Goal: Task Accomplishment & Management: Use online tool/utility

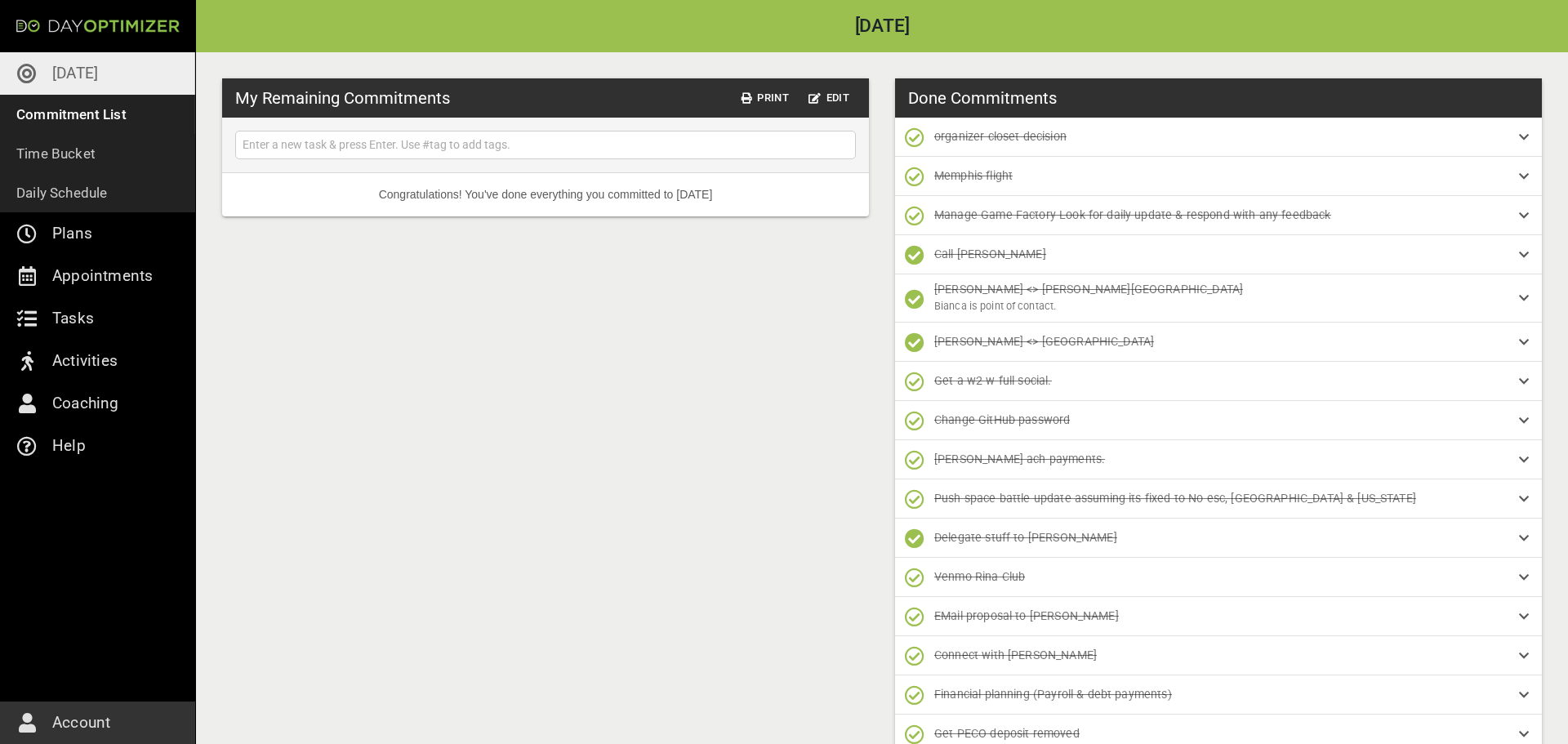
scroll to position [65, 0]
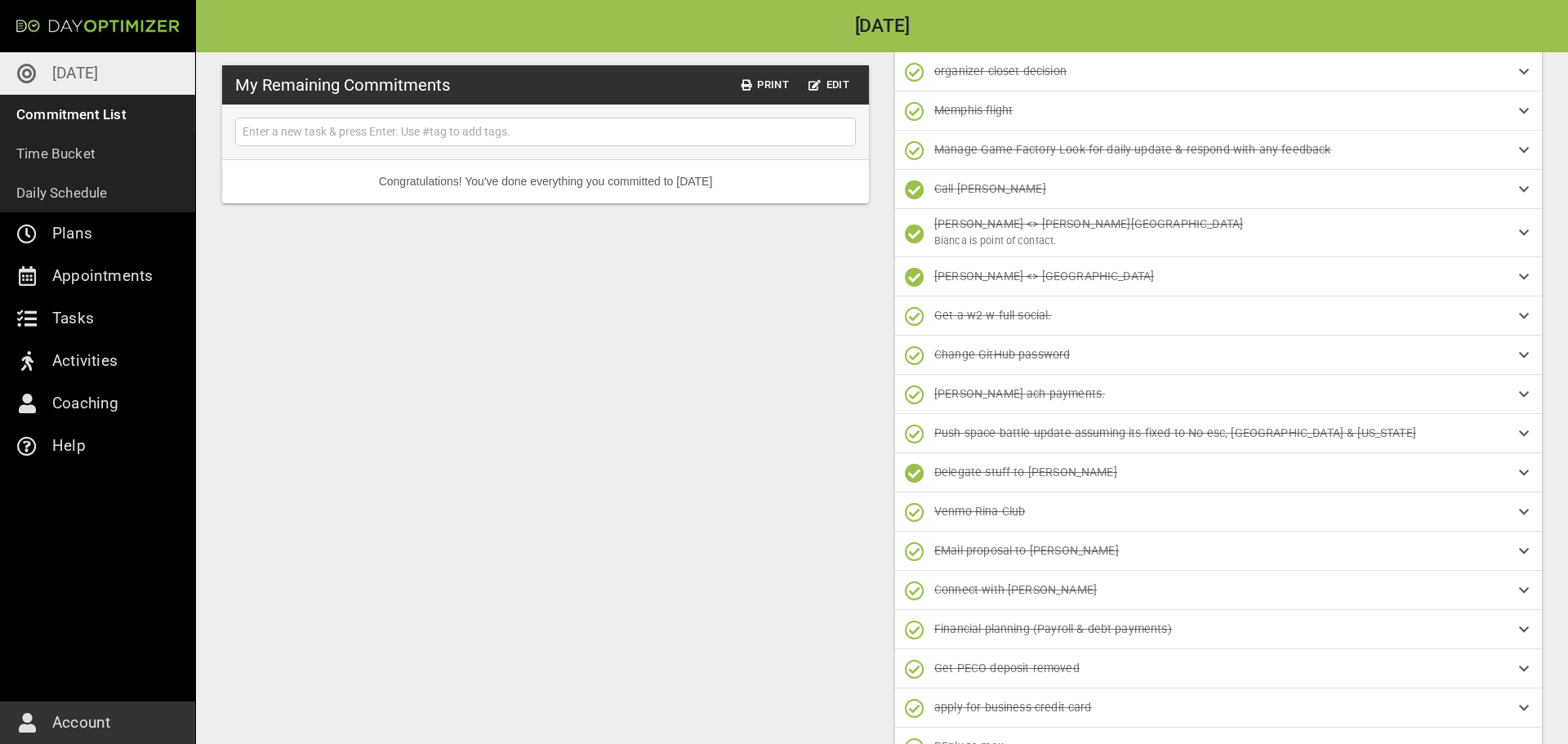
click at [103, 72] on link "[DATE]" at bounding box center [97, 73] width 195 height 43
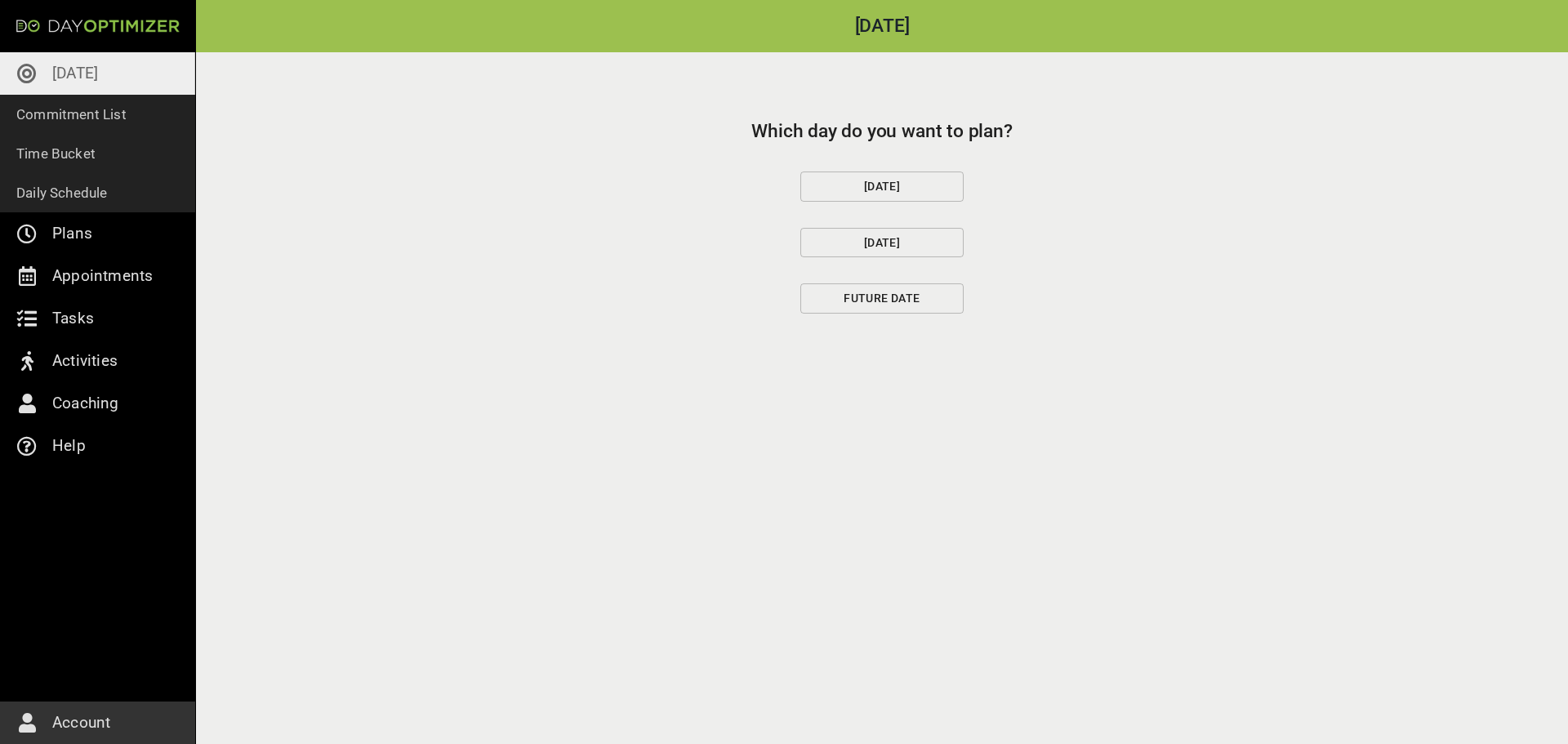
click at [828, 176] on span "[DATE]" at bounding box center [882, 186] width 136 height 21
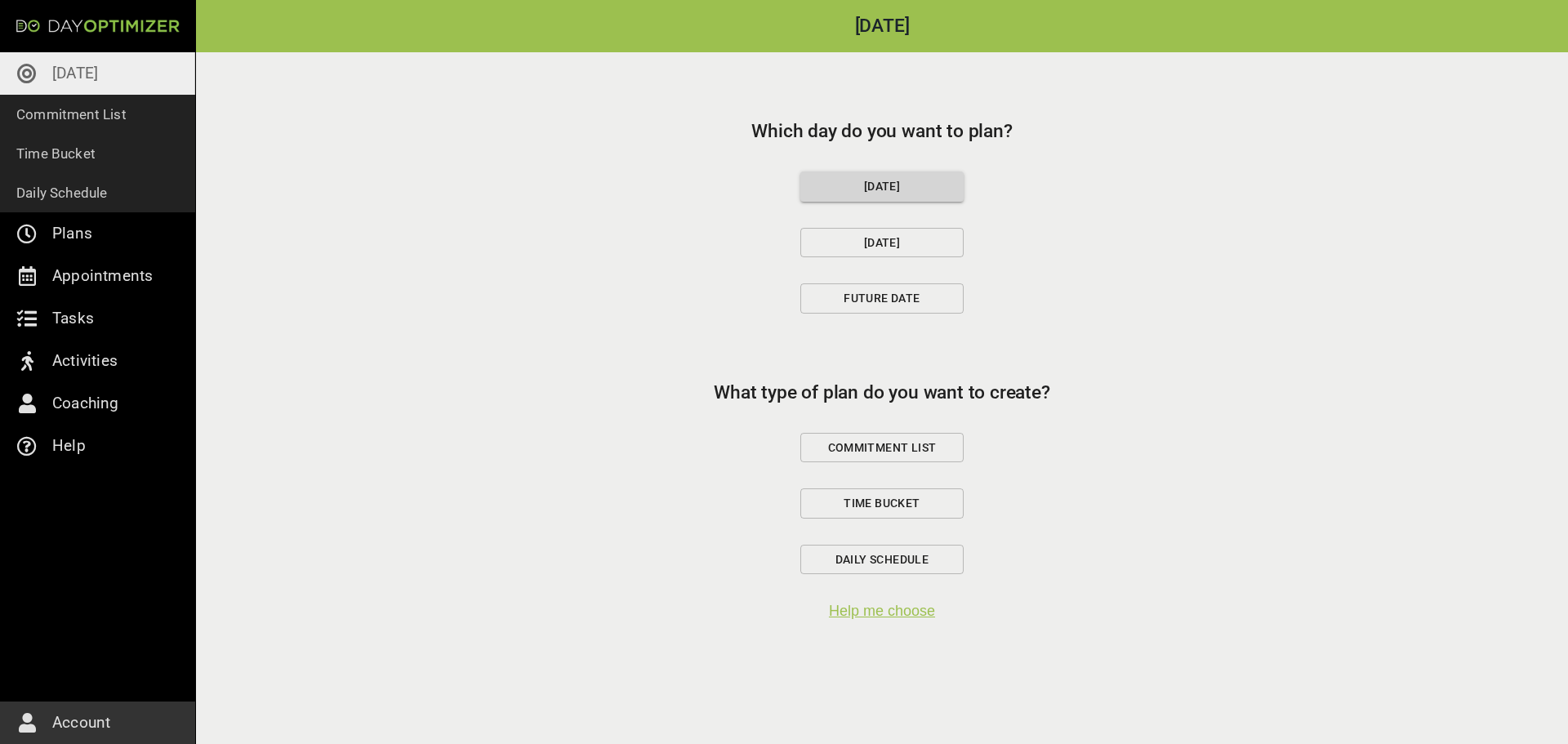
click at [857, 446] on span "Commitment List" at bounding box center [882, 447] width 136 height 21
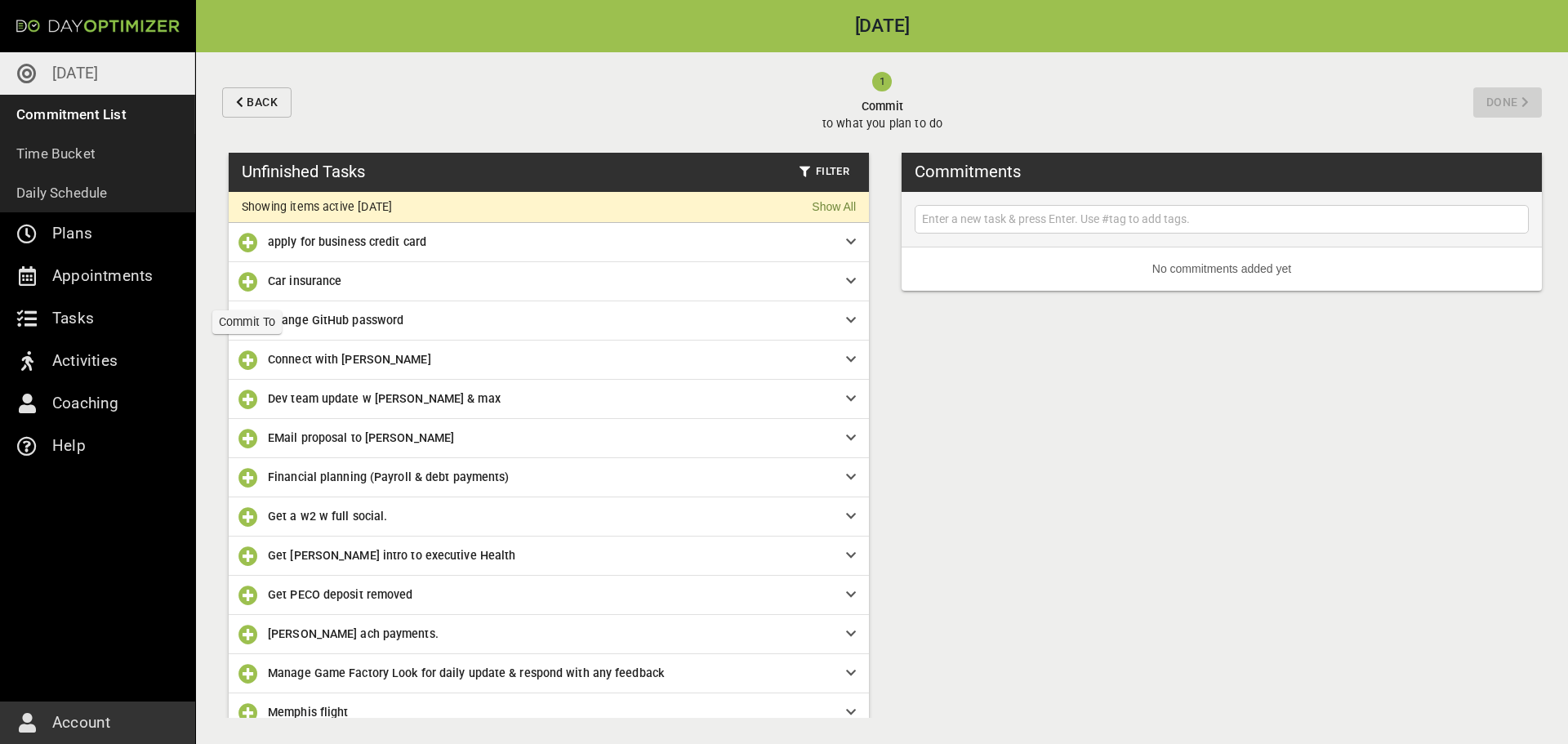
click at [244, 282] on icon "button" at bounding box center [248, 282] width 20 height 20
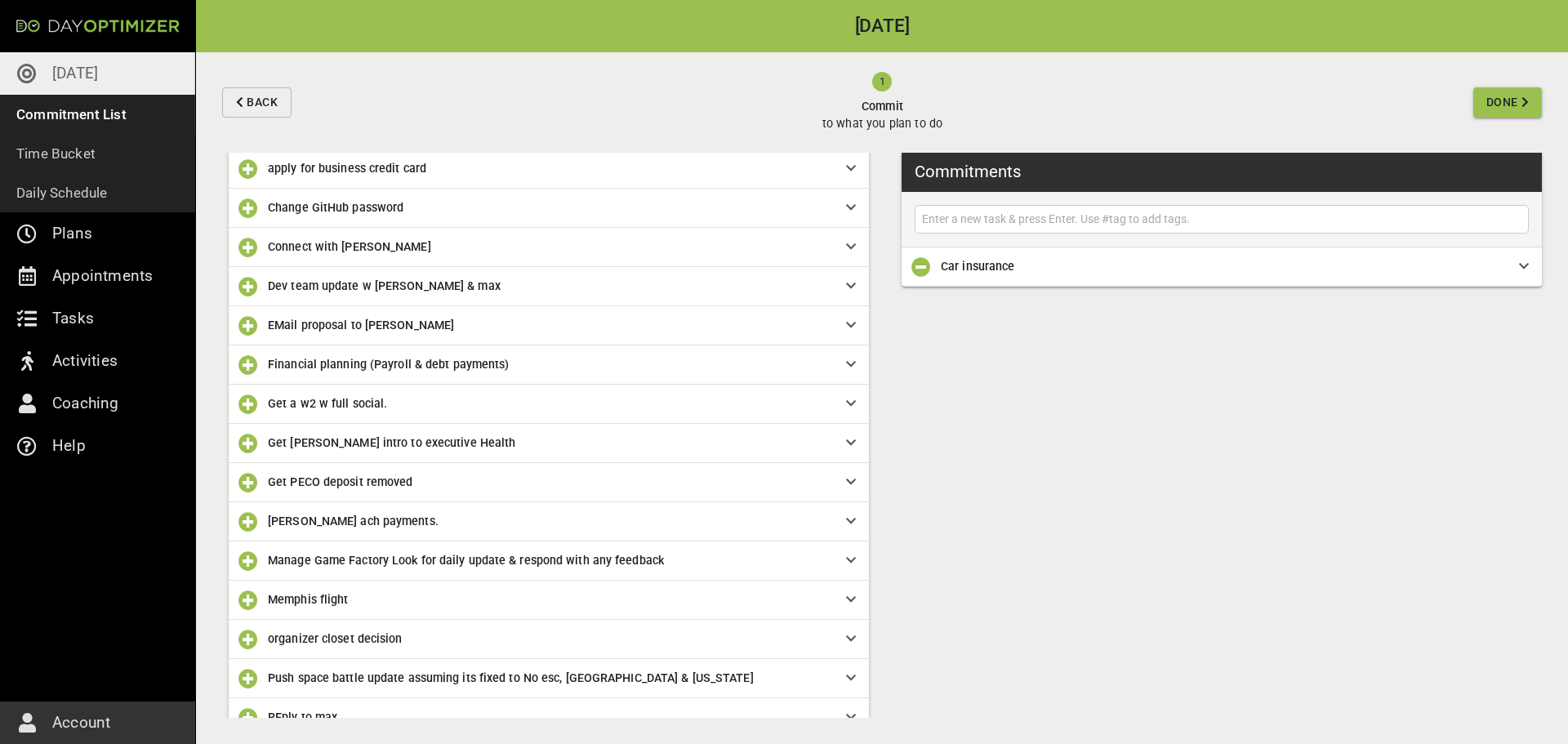
scroll to position [89, 0]
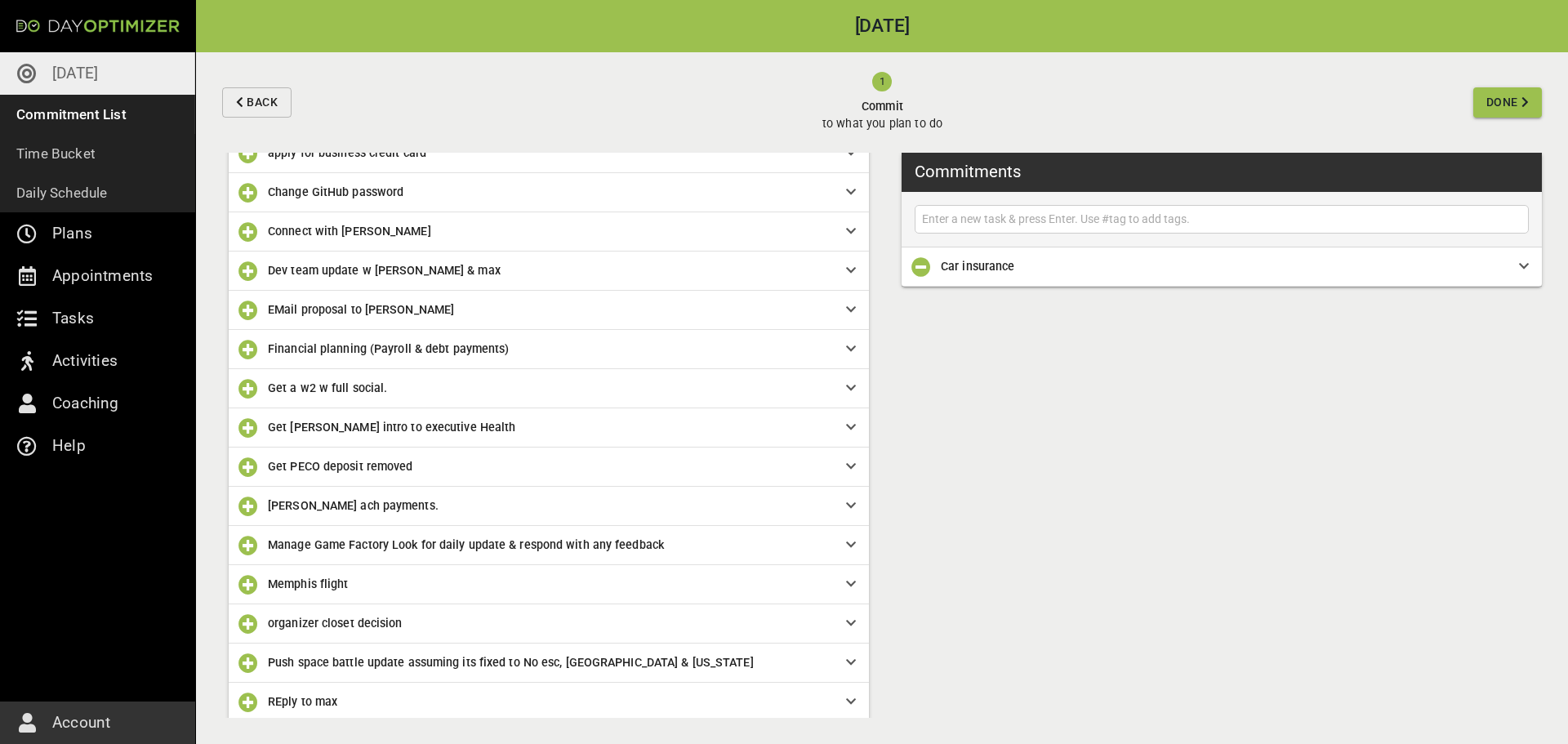
click at [248, 545] on icon "button" at bounding box center [248, 545] width 20 height 20
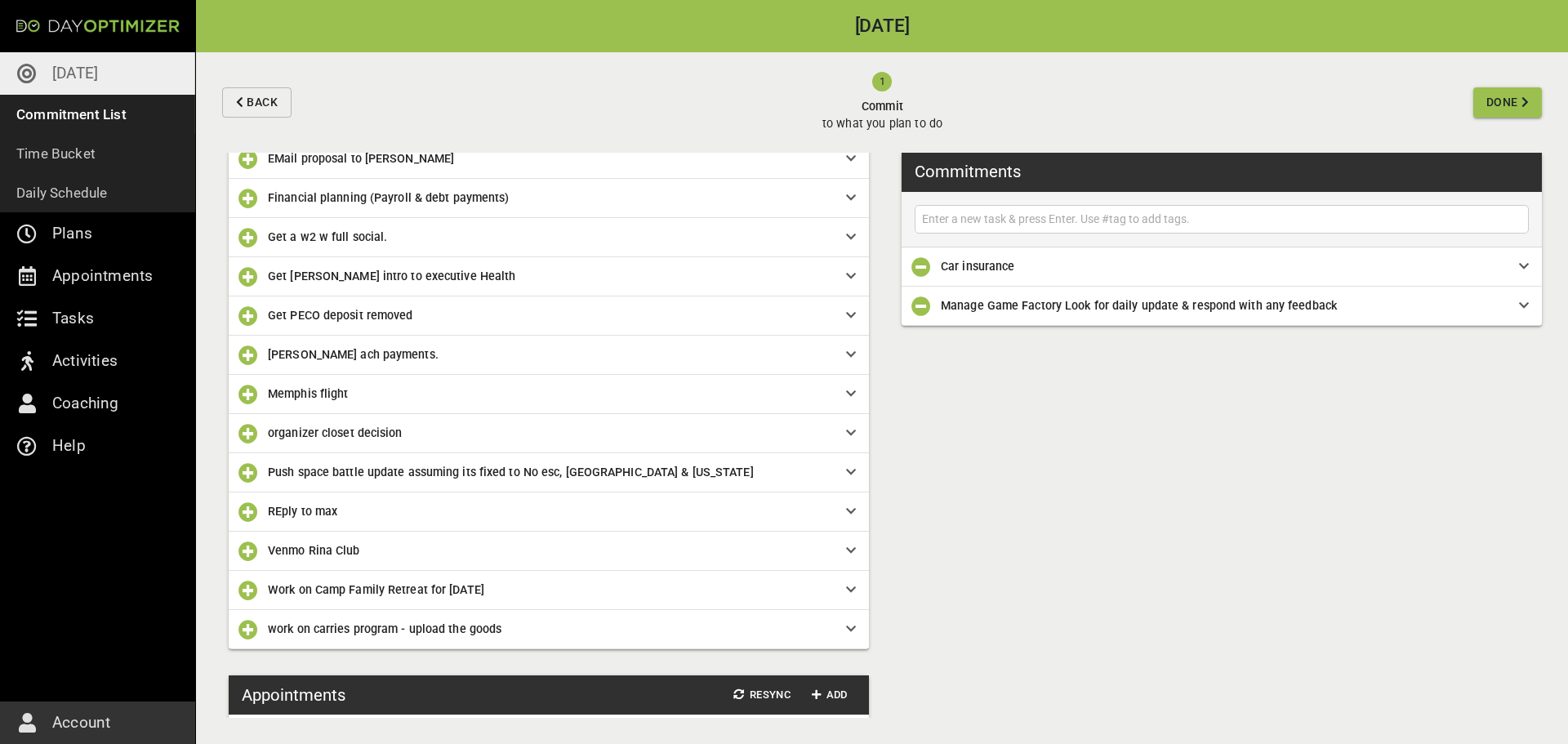
scroll to position [241, 0]
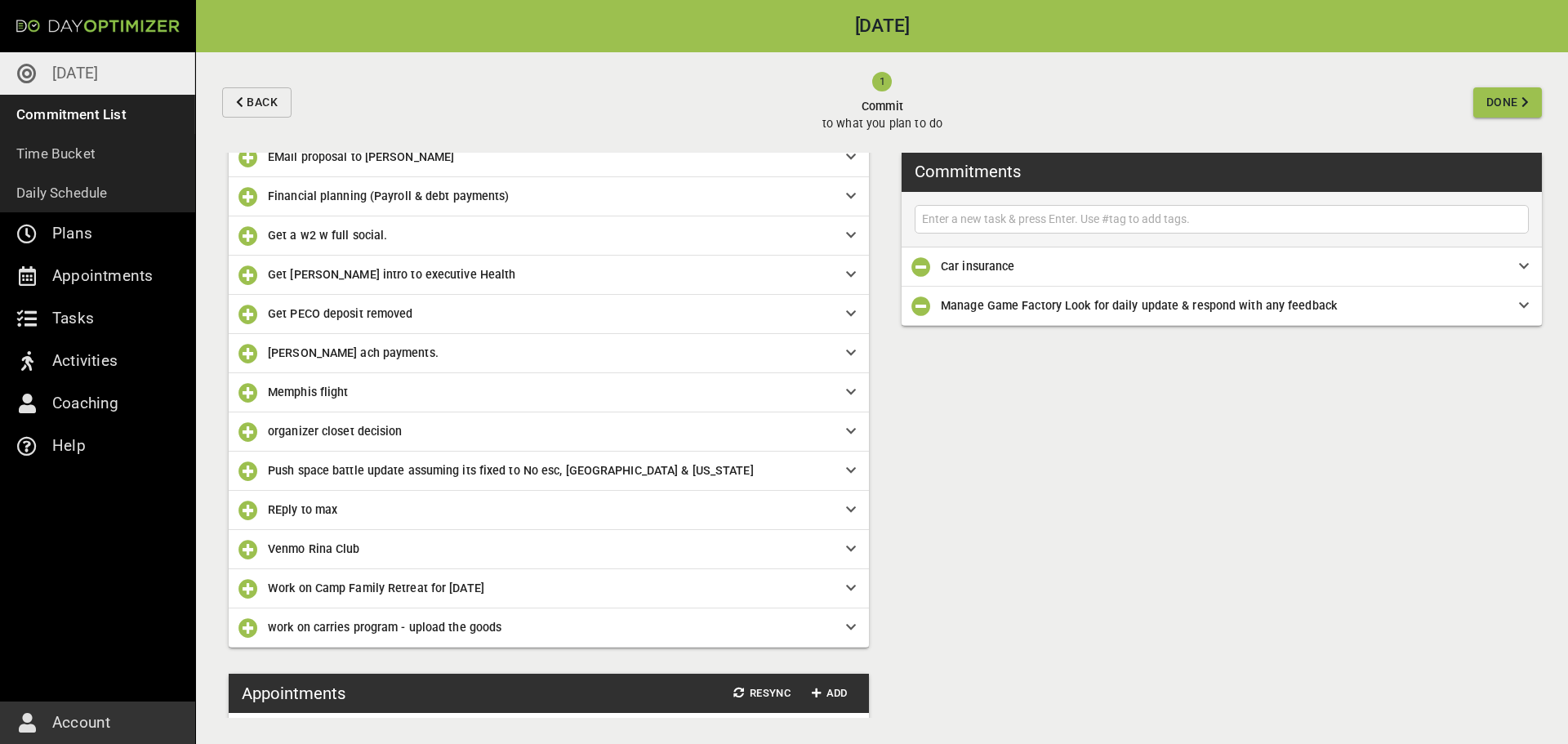
click at [245, 628] on icon "button" at bounding box center [248, 628] width 20 height 20
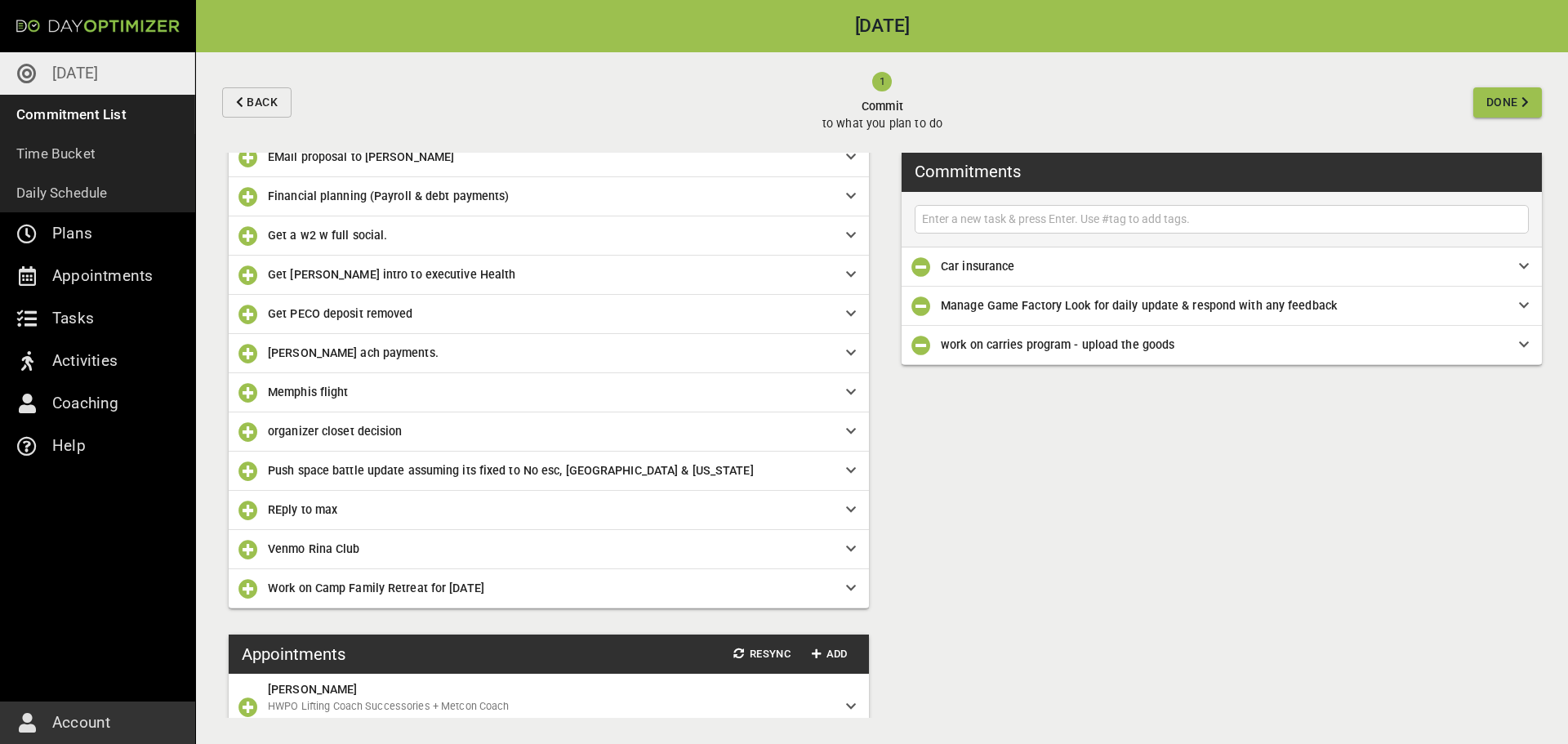
click at [245, 474] on icon "button" at bounding box center [248, 471] width 20 height 20
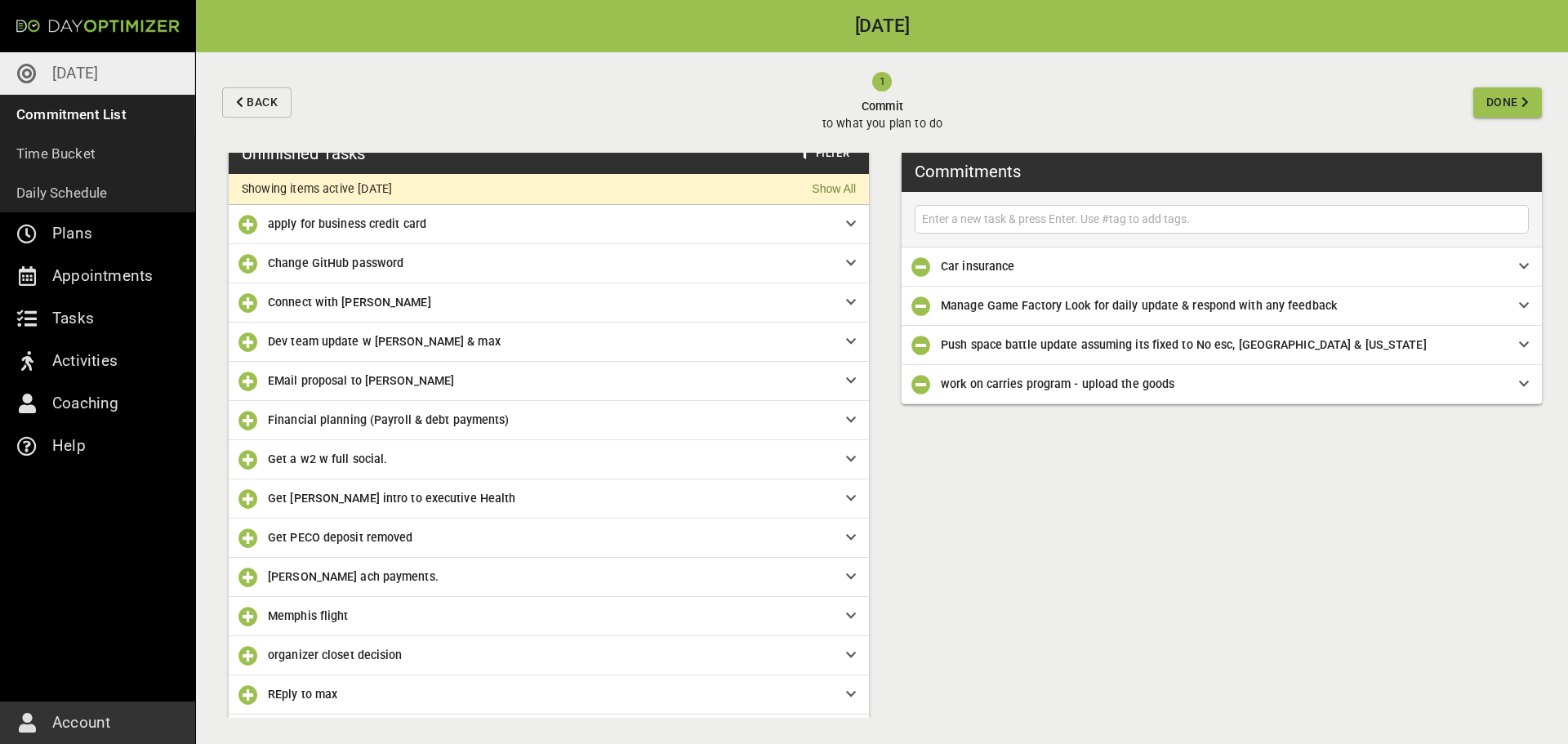
scroll to position [17, 0]
click at [249, 341] on icon "button" at bounding box center [248, 343] width 20 height 20
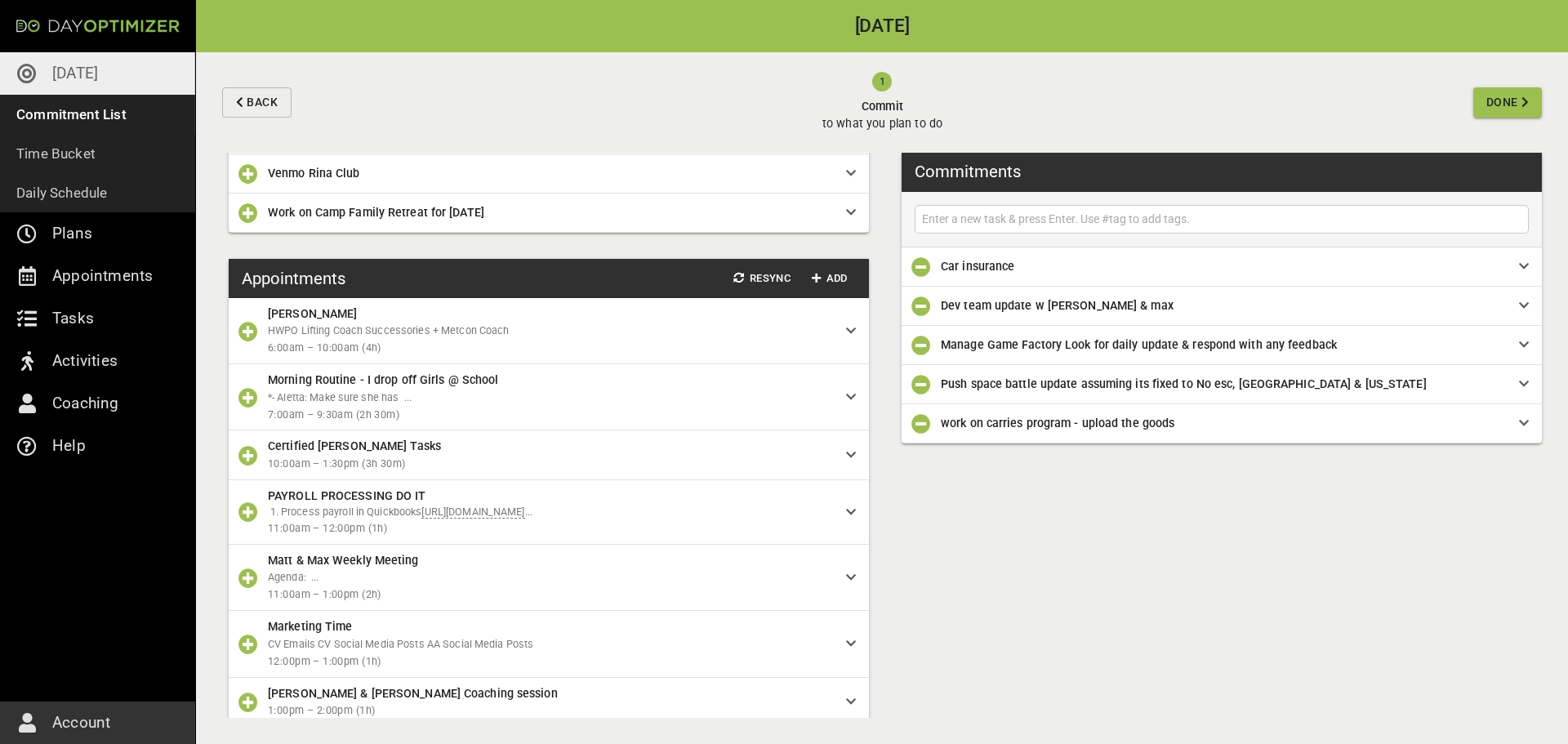
scroll to position [538, 0]
click at [245, 401] on icon "button" at bounding box center [248, 399] width 20 height 20
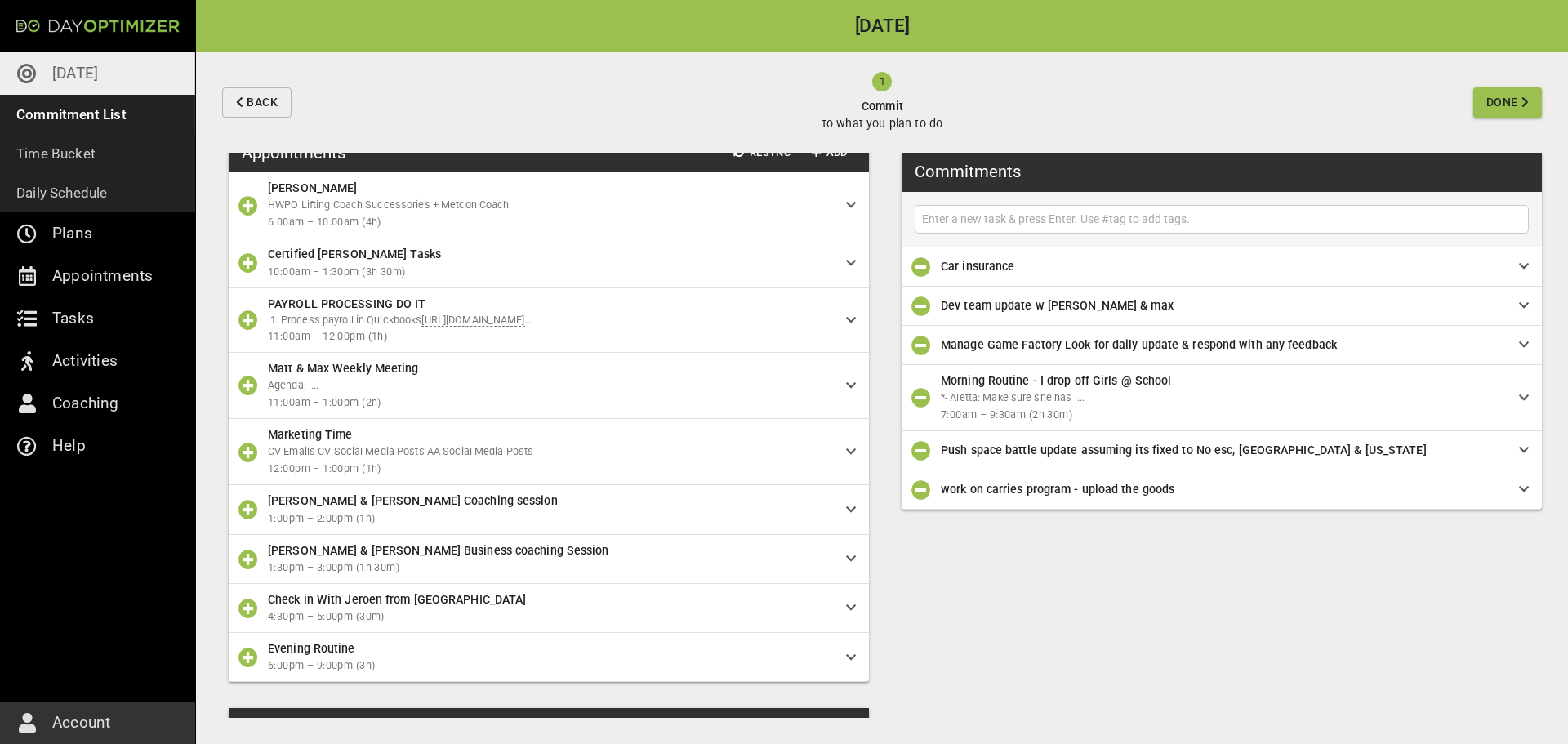
scroll to position [671, 0]
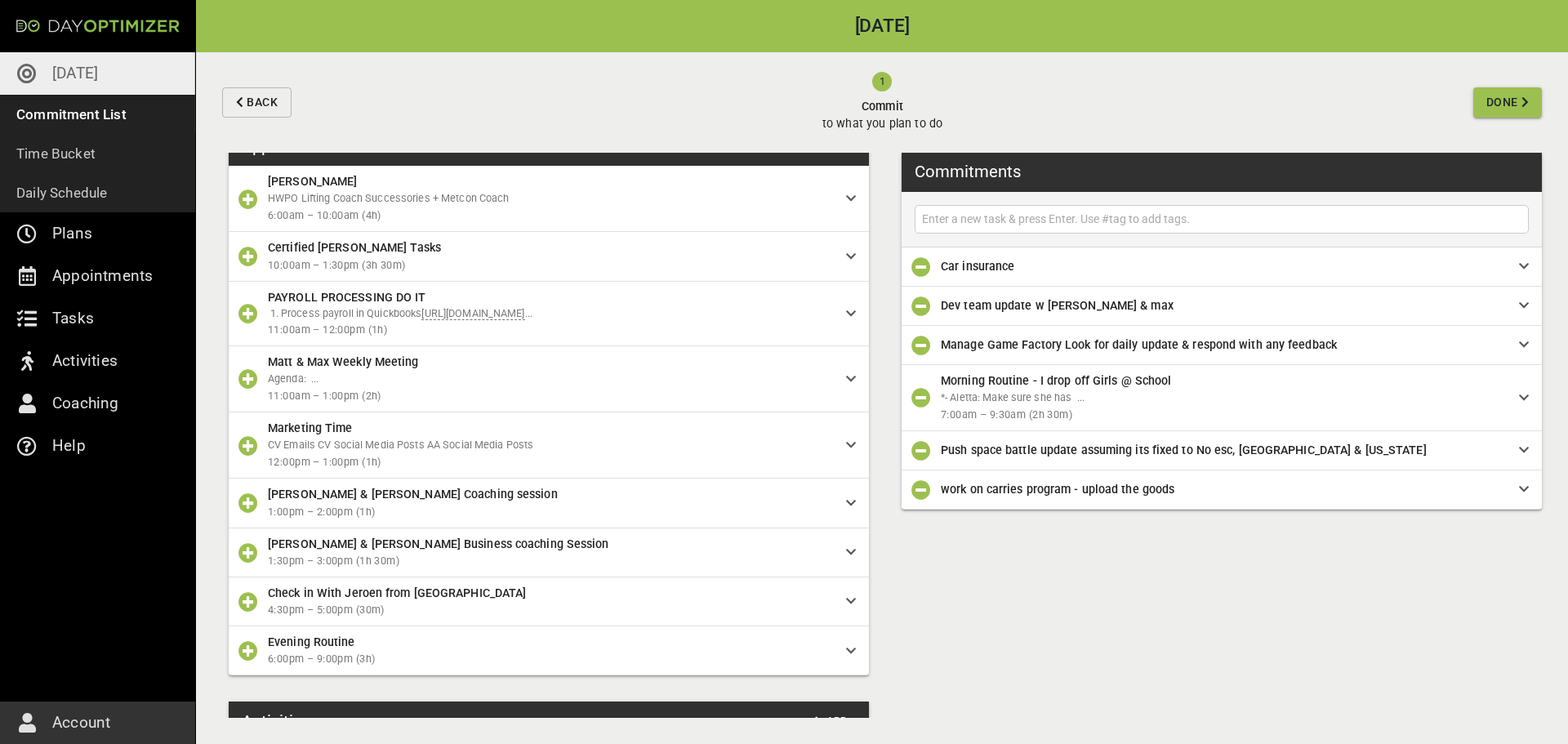
click at [254, 512] on icon "button" at bounding box center [248, 503] width 20 height 20
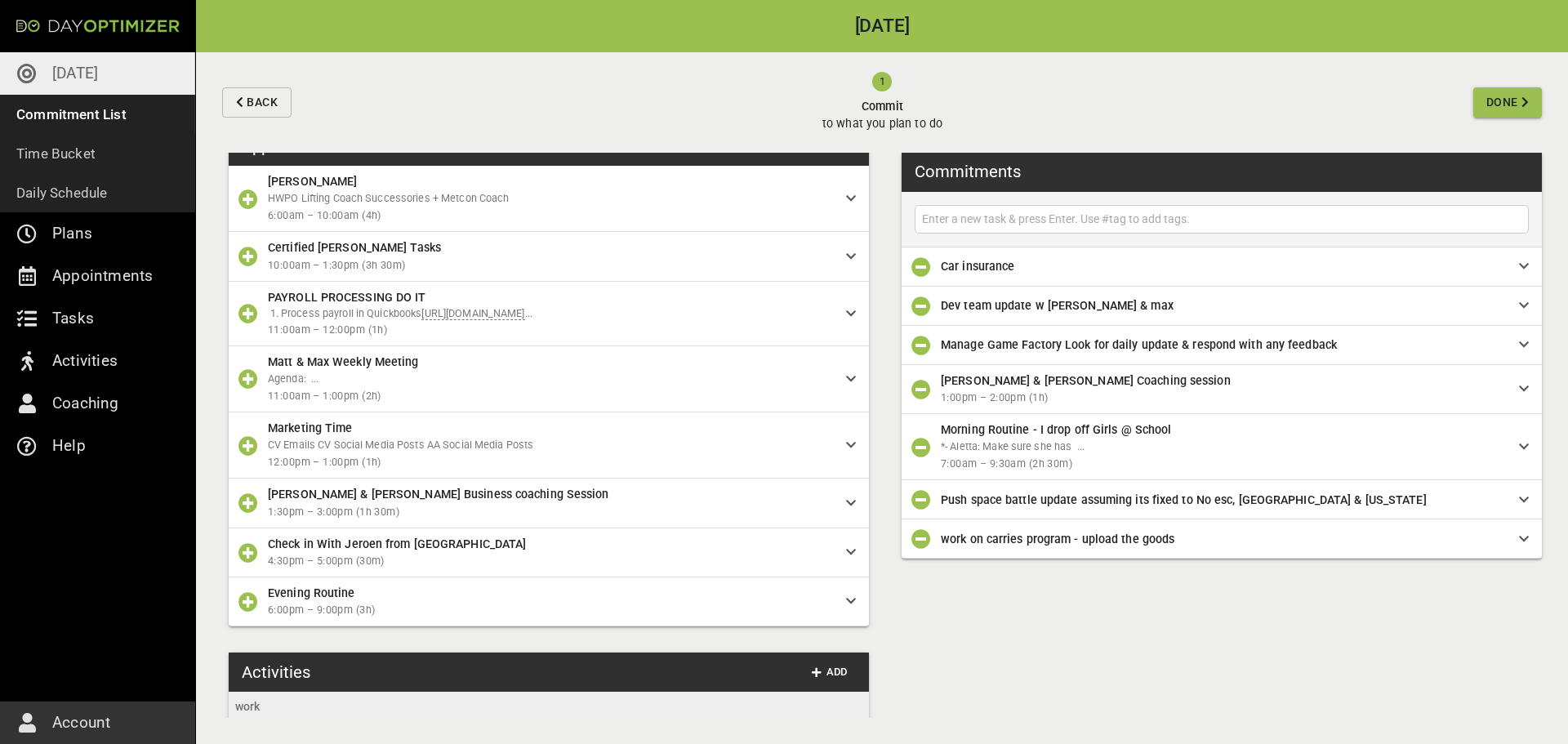
click at [1530, 96] on button "Done" at bounding box center [1507, 102] width 68 height 31
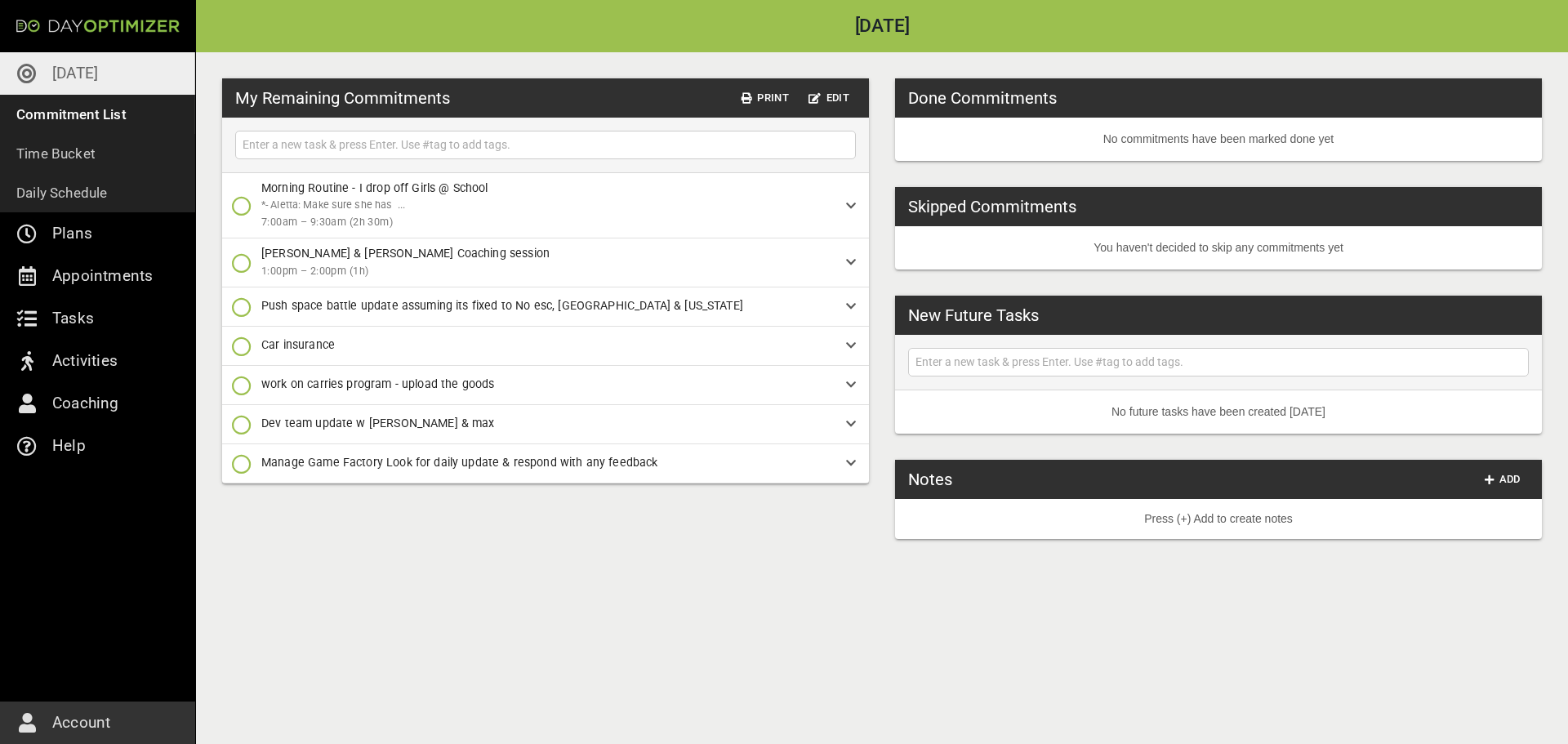
click at [241, 211] on icon "button" at bounding box center [242, 206] width 20 height 20
click at [246, 273] on icon "button" at bounding box center [242, 274] width 20 height 20
